Goal: Contribute content: Add original content to the website for others to see

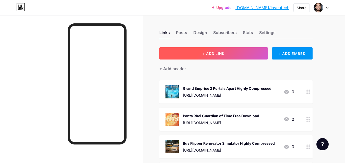
click at [234, 52] on button "+ ADD LINK" at bounding box center [213, 53] width 108 height 12
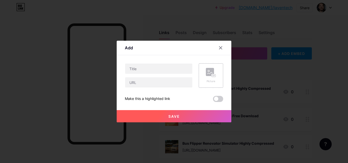
click at [212, 74] on rect at bounding box center [210, 72] width 8 height 8
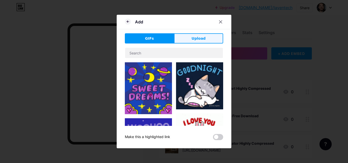
click at [186, 40] on button "Upload" at bounding box center [198, 38] width 49 height 10
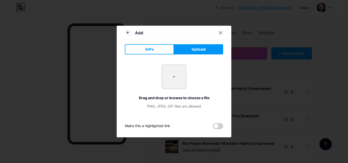
click at [179, 82] on input "file" at bounding box center [174, 77] width 24 height 24
type input "C:\fakepath\megabonk_1_11zon.webp"
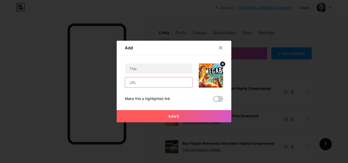
click at [165, 83] on input "text" at bounding box center [158, 83] width 67 height 10
paste input "[URL][DOMAIN_NAME]"
type input "[URL][DOMAIN_NAME]"
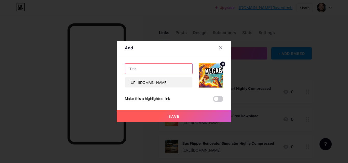
click at [181, 64] on input "text" at bounding box center [158, 69] width 67 height 10
paste input "Megabonk Free Download"
type input "Megabonk Free Download"
click at [186, 113] on button "Save" at bounding box center [174, 116] width 115 height 12
